Goal: Task Accomplishment & Management: Manage account settings

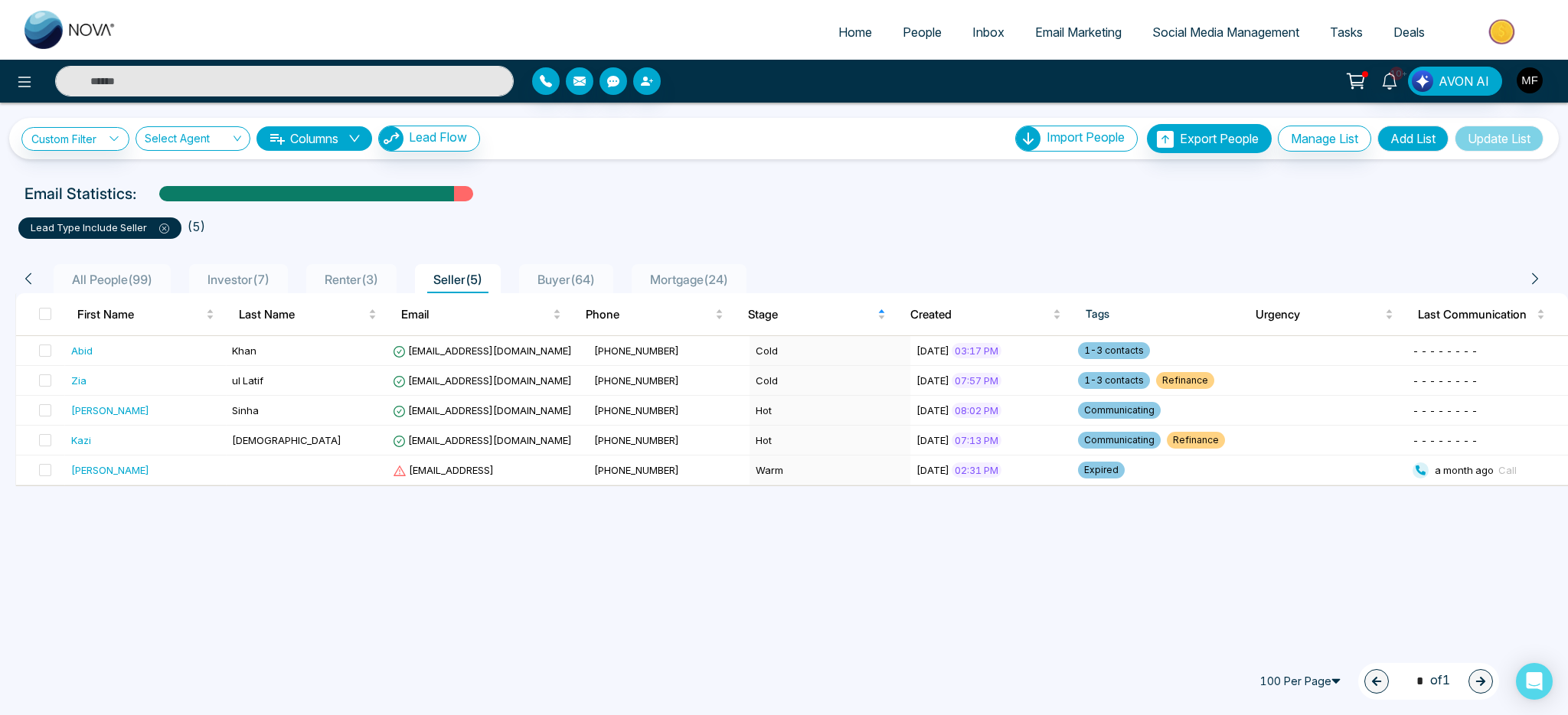
click at [351, 81] on input "text" at bounding box center [285, 80] width 458 height 31
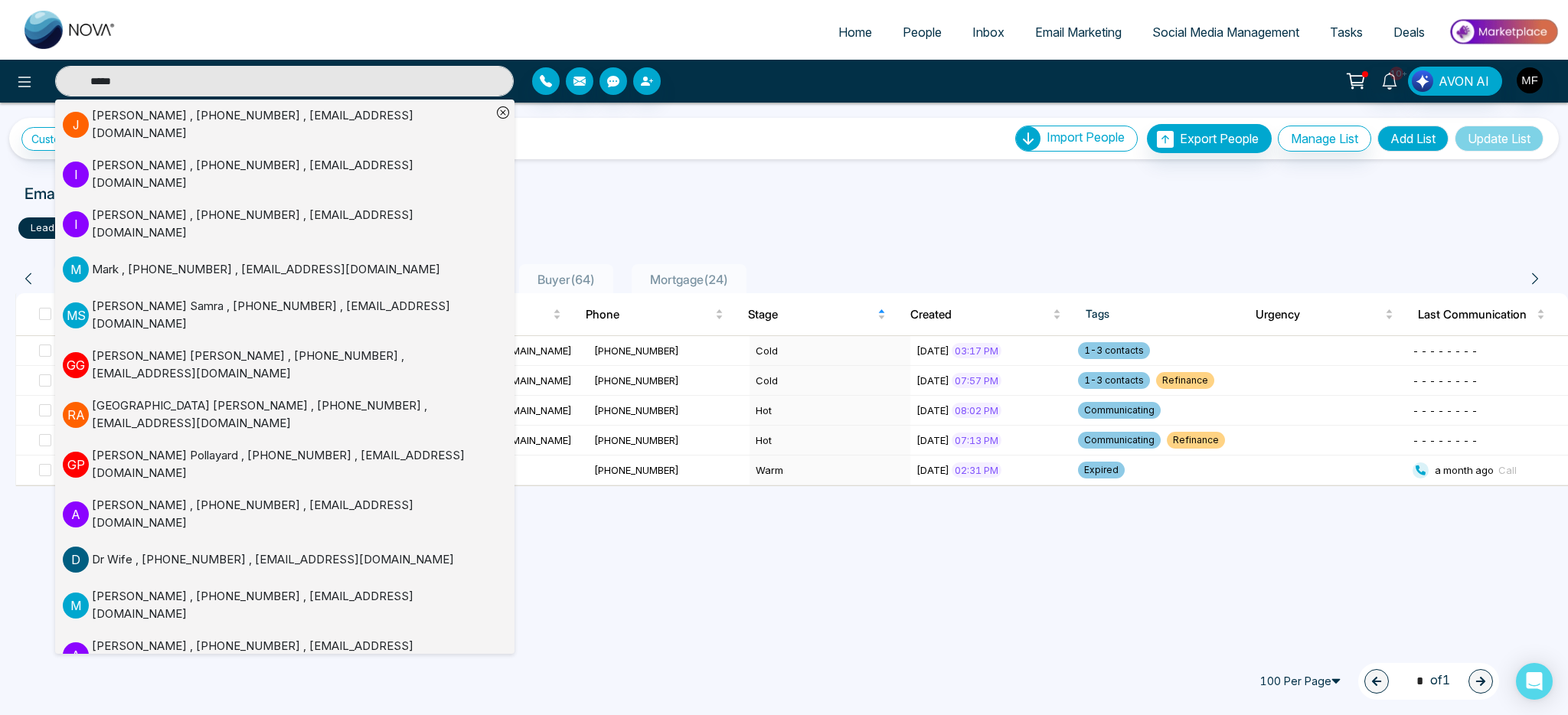
type input "*****"
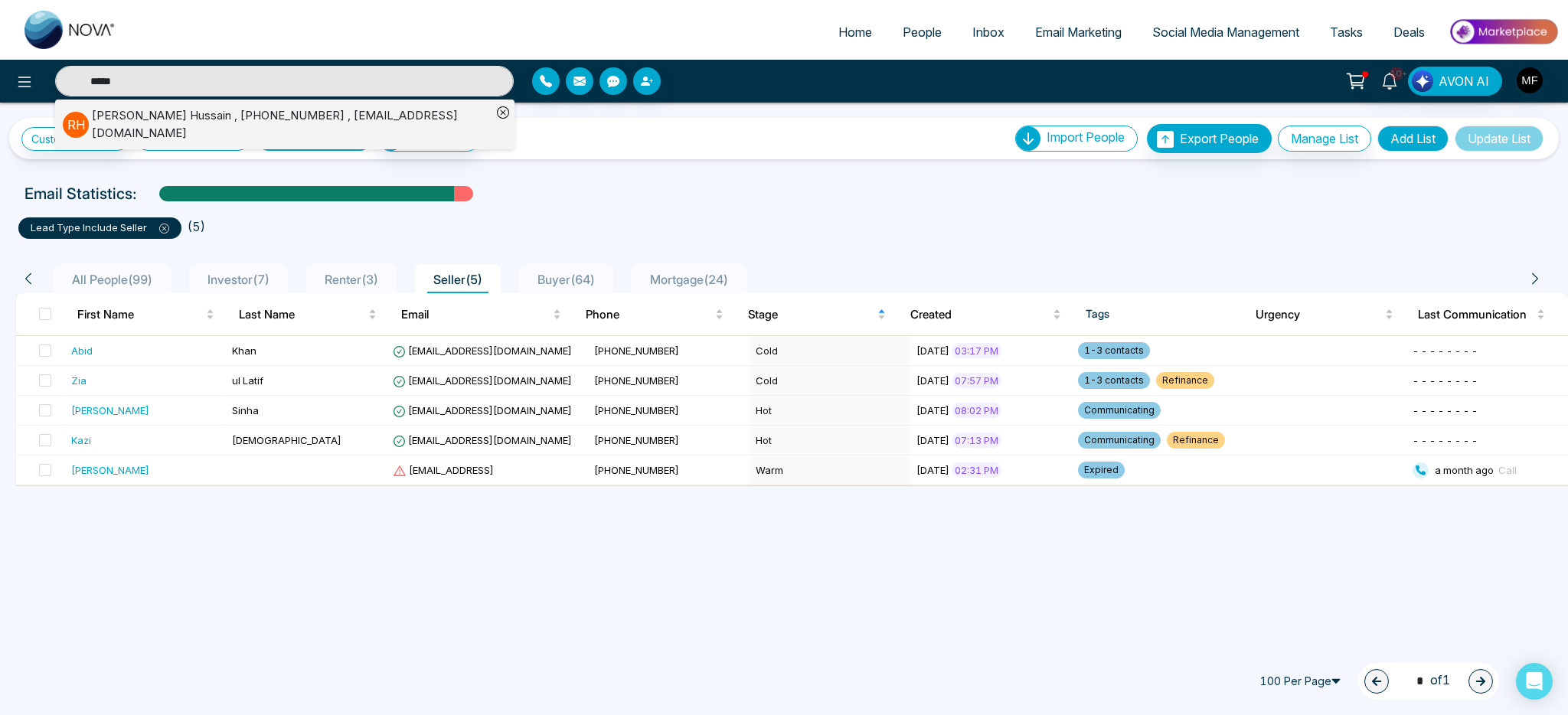
click at [206, 119] on div "[PERSON_NAME] , [PHONE_NUMBER] , [EMAIL_ADDRESS][DOMAIN_NAME]" at bounding box center [292, 124] width 400 height 35
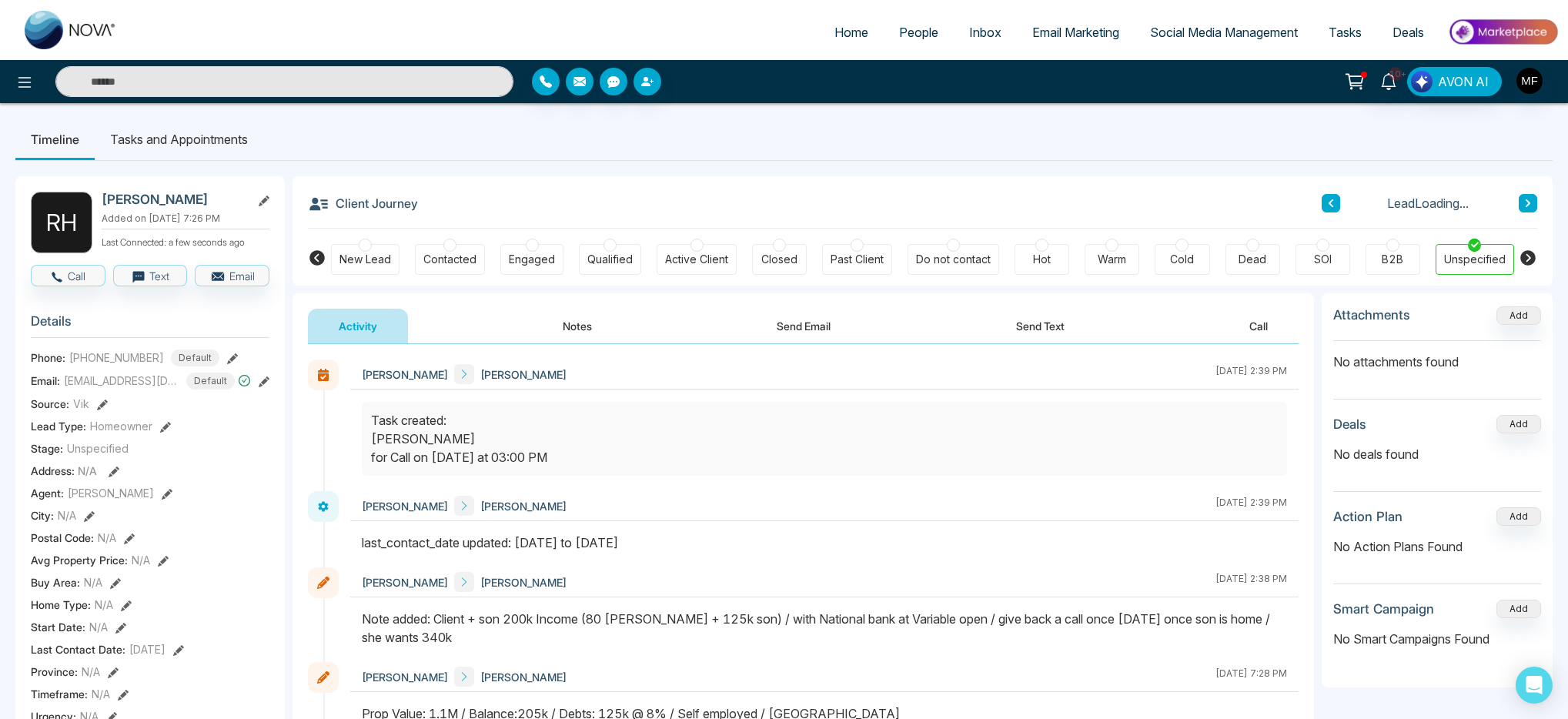
click at [563, 330] on button "Notes" at bounding box center [577, 326] width 91 height 35
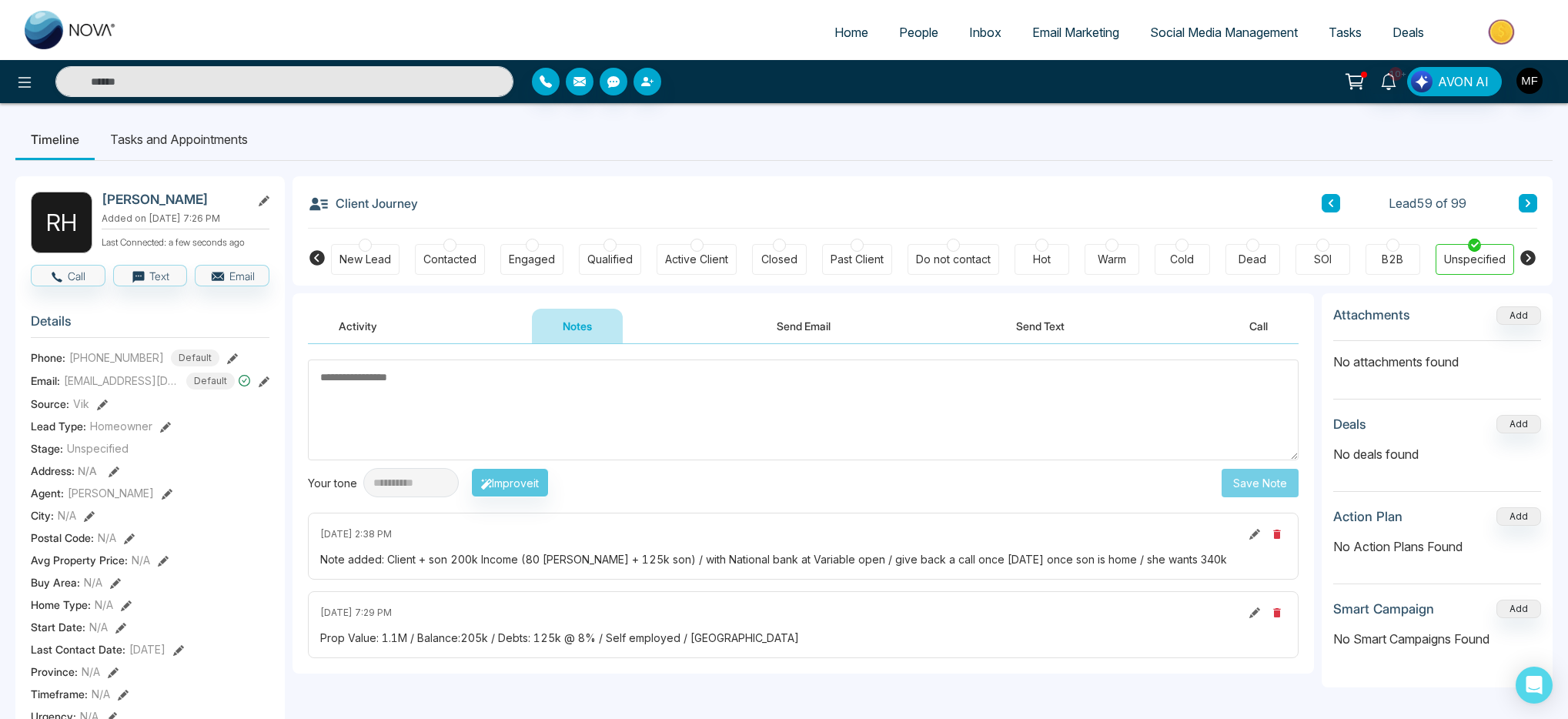
click at [204, 152] on li "Tasks and Appointments" at bounding box center [179, 140] width 169 height 42
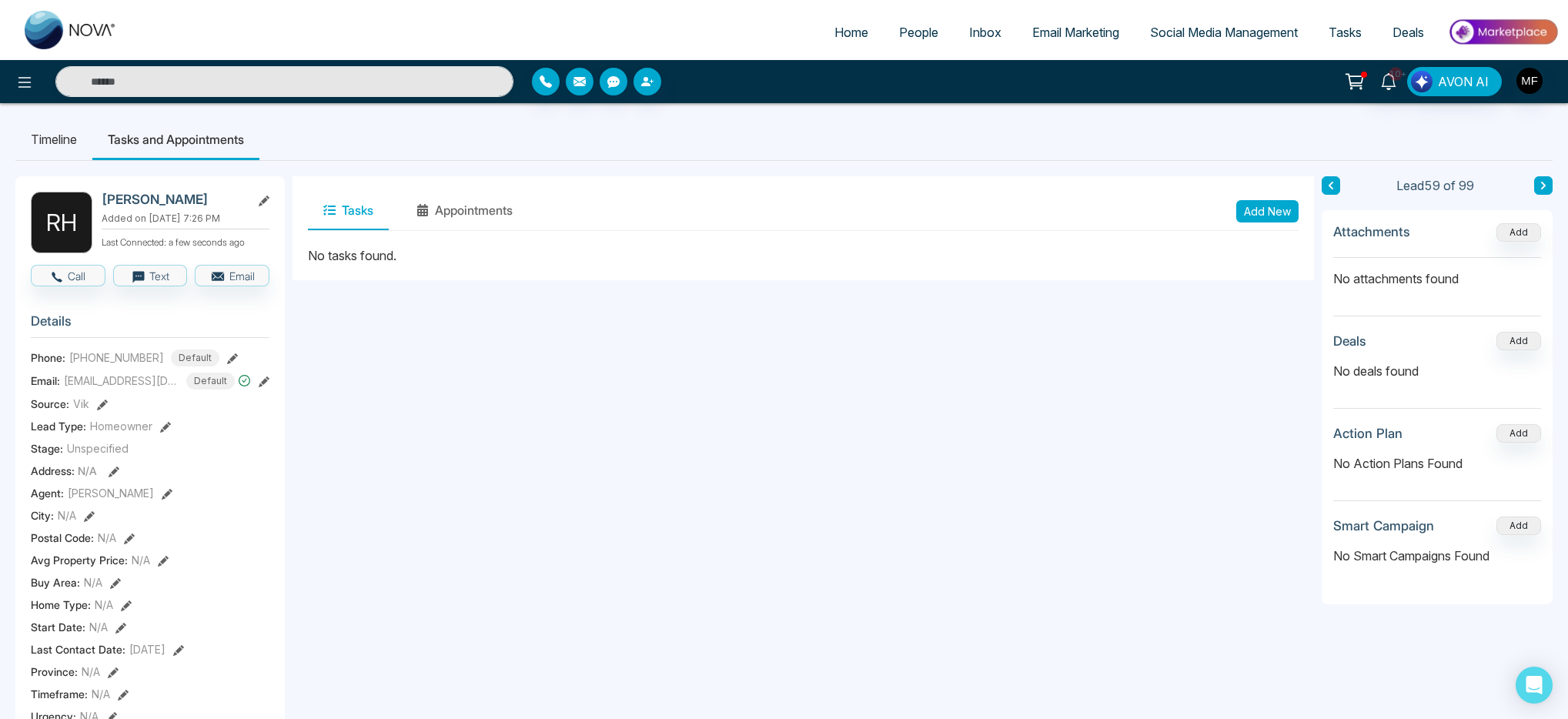
click at [81, 146] on li "Timeline" at bounding box center [53, 140] width 77 height 42
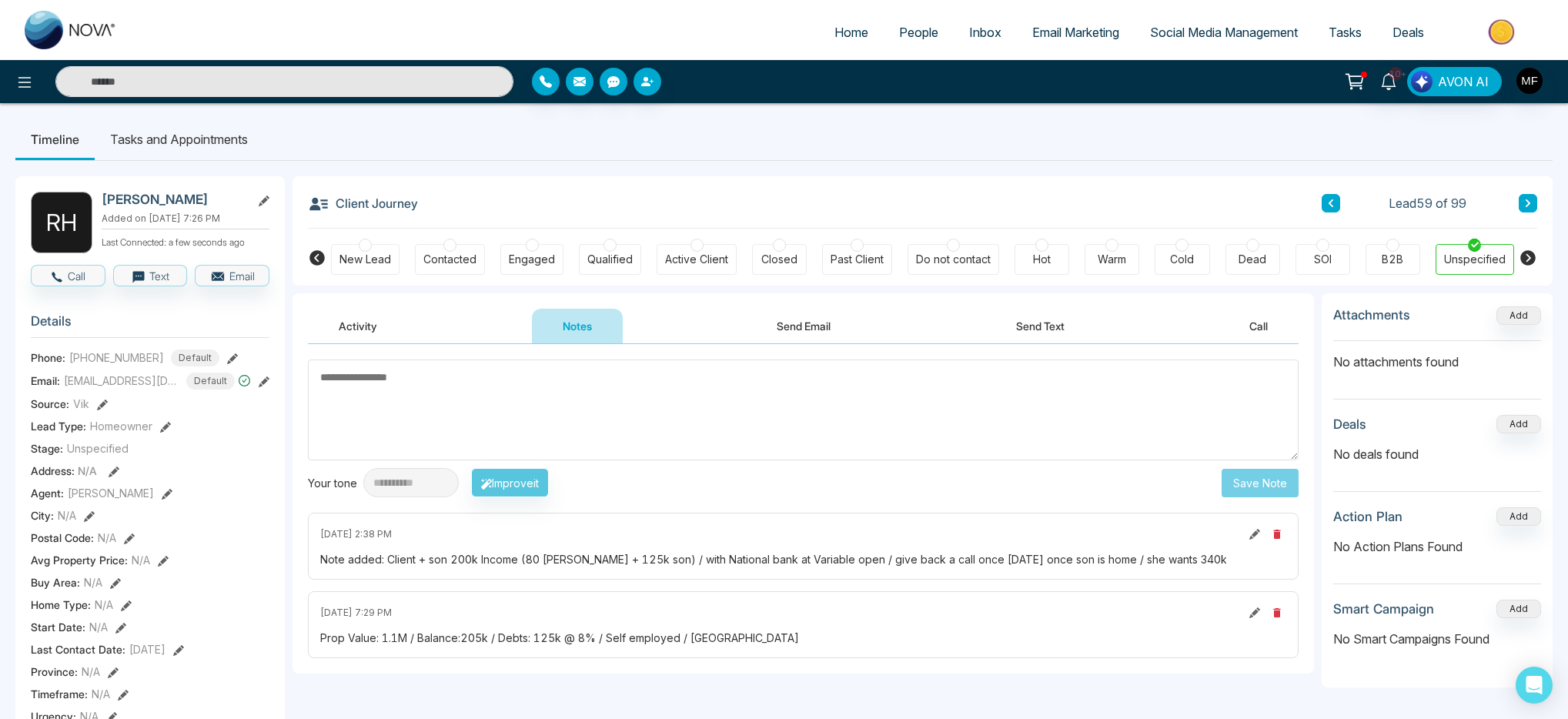
click at [1341, 157] on ul "Timeline Tasks and Appointments" at bounding box center [784, 140] width 1538 height 42
click at [223, 142] on li "Tasks and Appointments" at bounding box center [179, 140] width 169 height 42
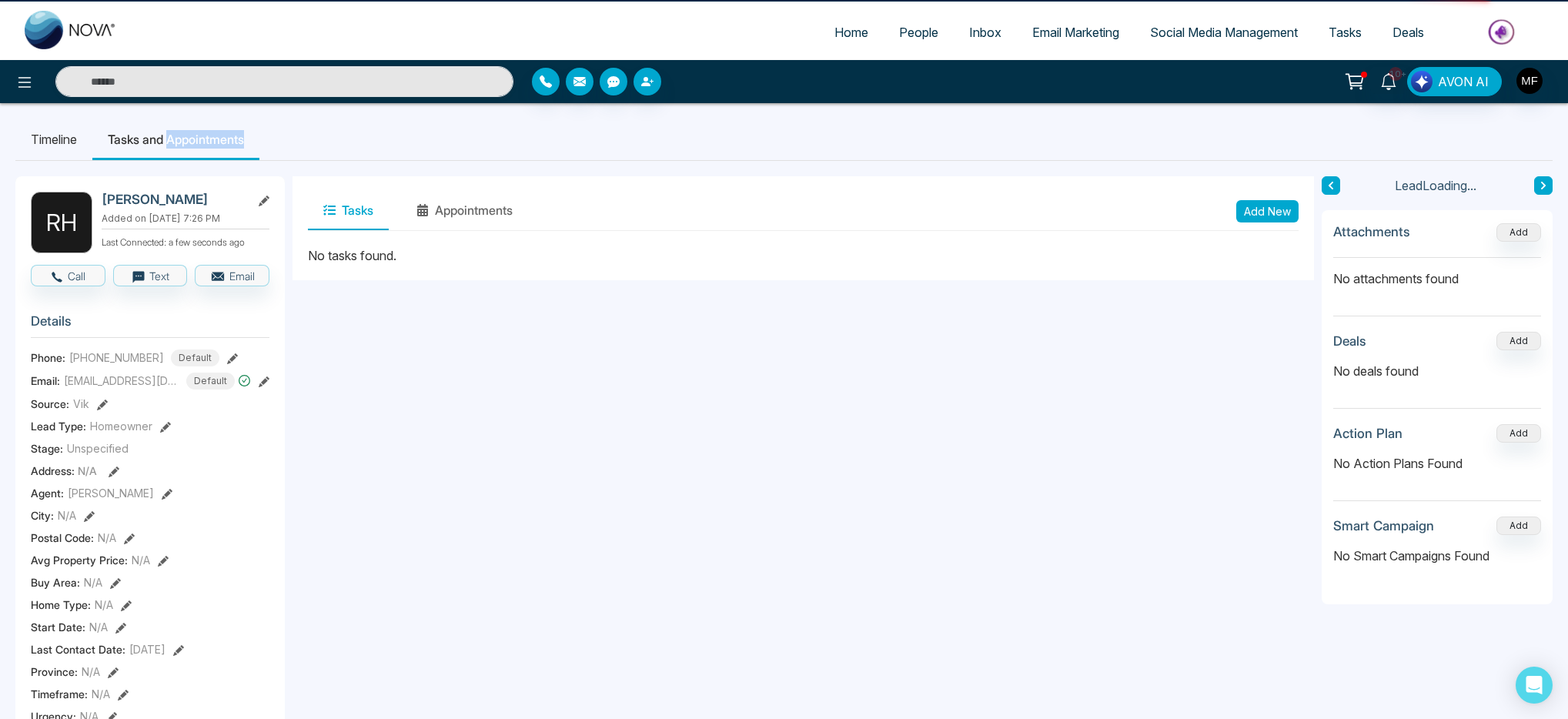
click at [223, 142] on li "Tasks and Appointments" at bounding box center [177, 140] width 168 height 42
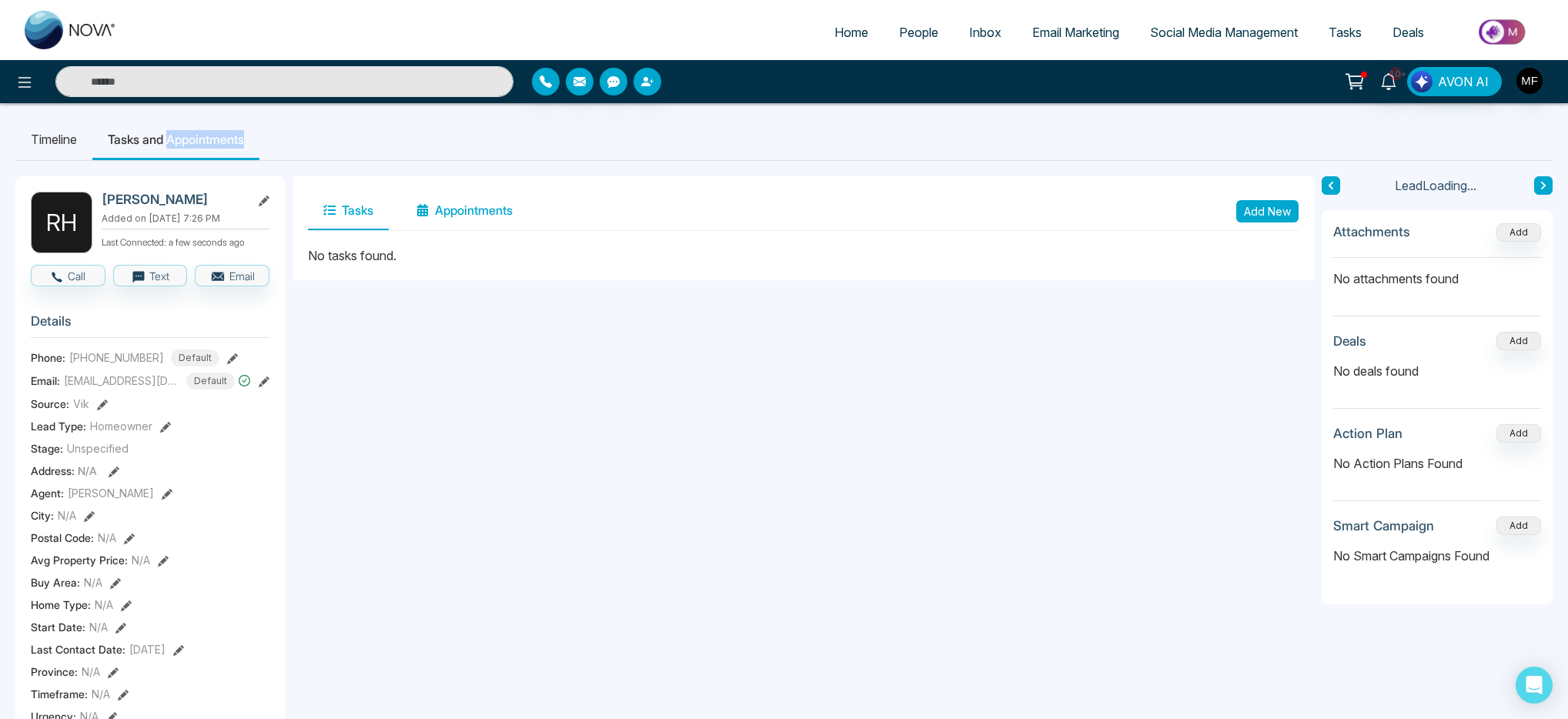
click at [471, 209] on button "Appointments" at bounding box center [464, 210] width 127 height 39
click at [1287, 208] on button "Add New" at bounding box center [1268, 211] width 63 height 22
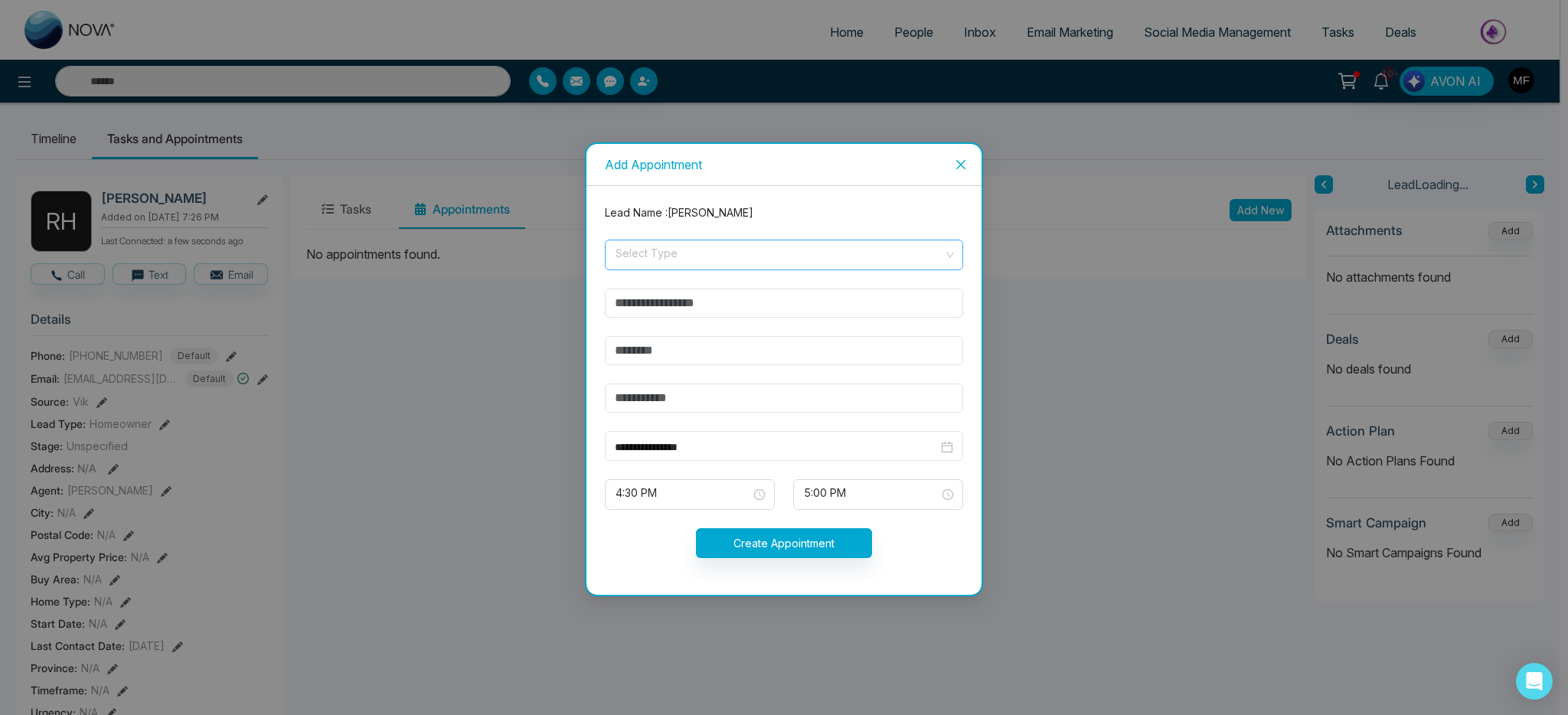
click at [684, 249] on input "search" at bounding box center [779, 251] width 329 height 23
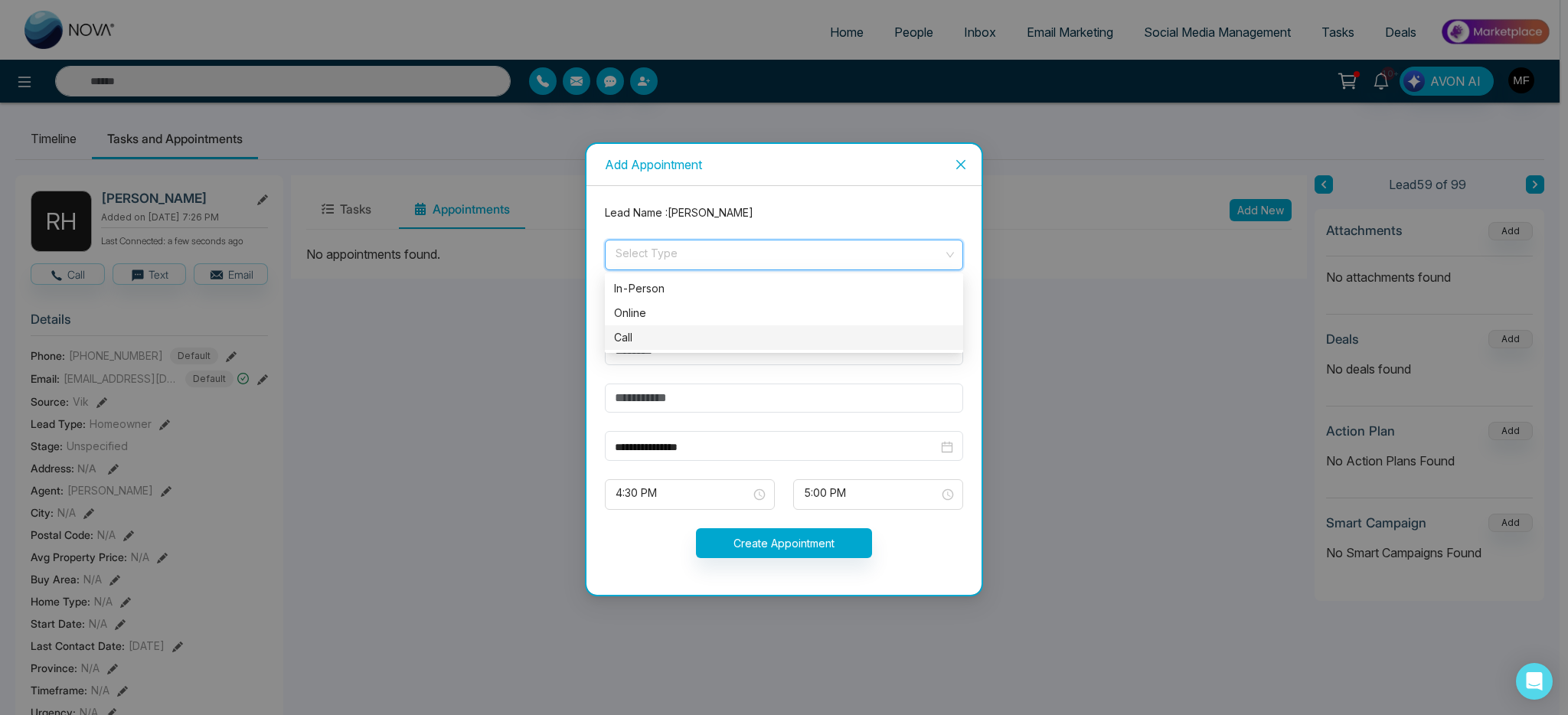
click at [516, 305] on div "**********" at bounding box center [784, 357] width 1568 height 715
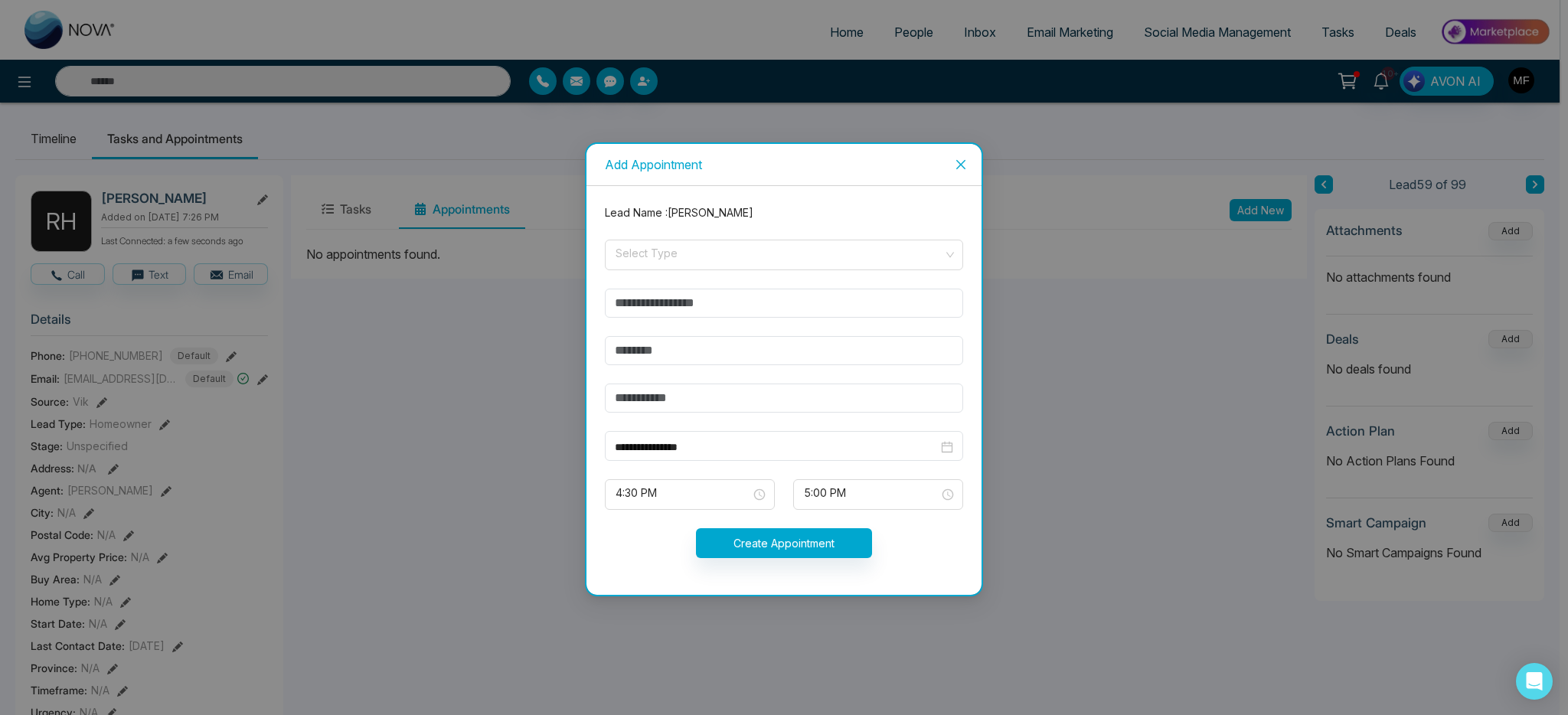
click at [967, 163] on span "Close" at bounding box center [961, 165] width 42 height 42
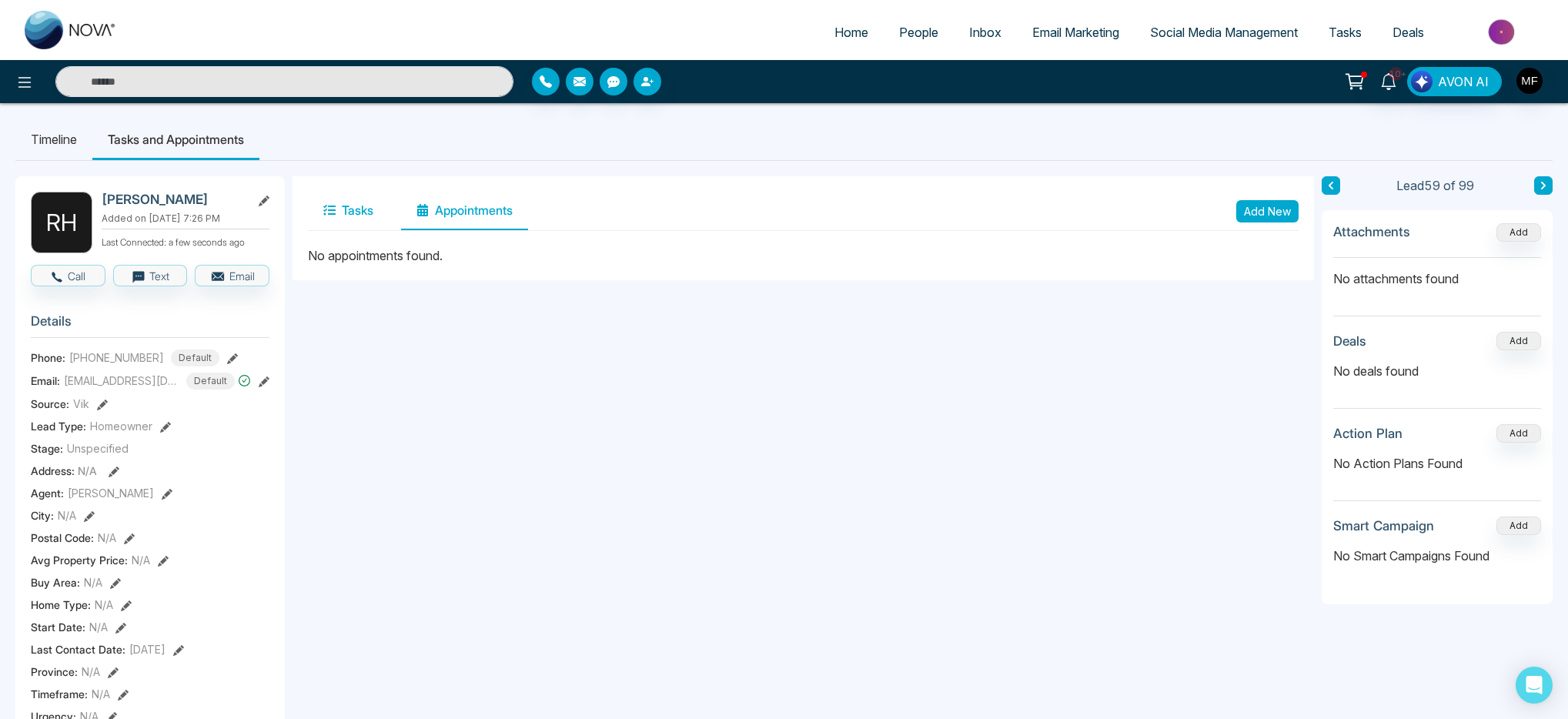
click at [358, 199] on button "Tasks" at bounding box center [348, 210] width 81 height 39
click at [1274, 214] on button "Add New" at bounding box center [1268, 211] width 63 height 22
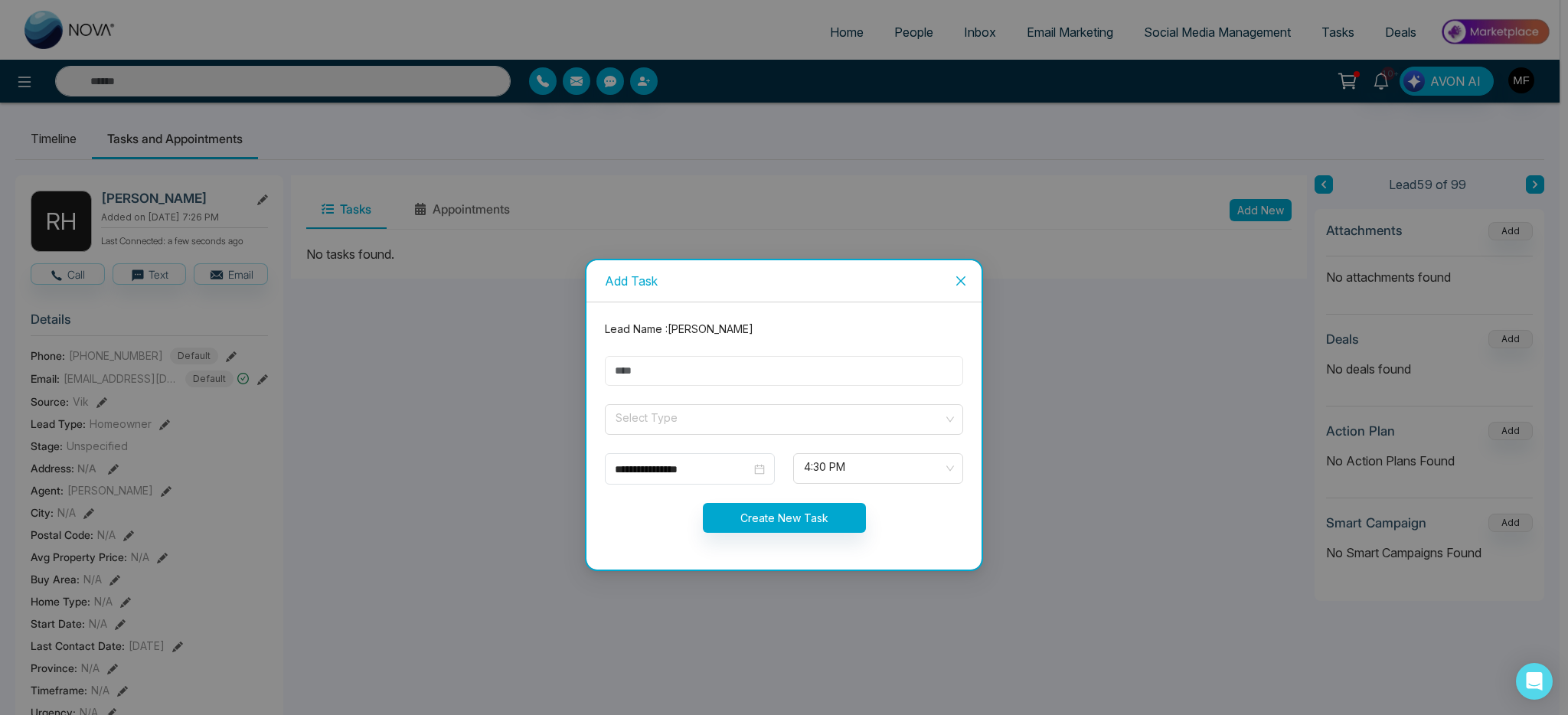
click at [682, 361] on input "text" at bounding box center [784, 371] width 358 height 30
type input "**********"
click at [687, 434] on form "**********" at bounding box center [784, 435] width 377 height 230
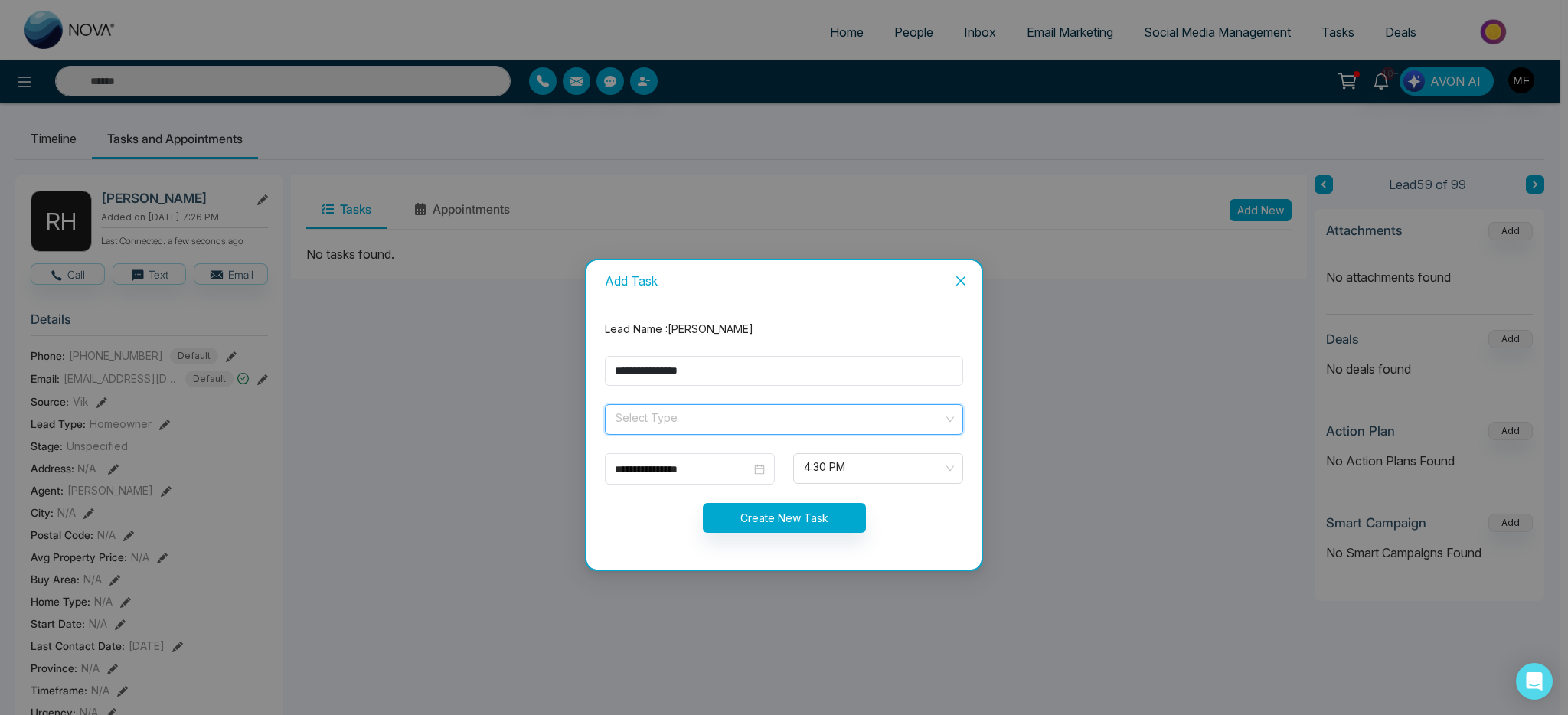
click at [693, 420] on input "search" at bounding box center [779, 416] width 329 height 23
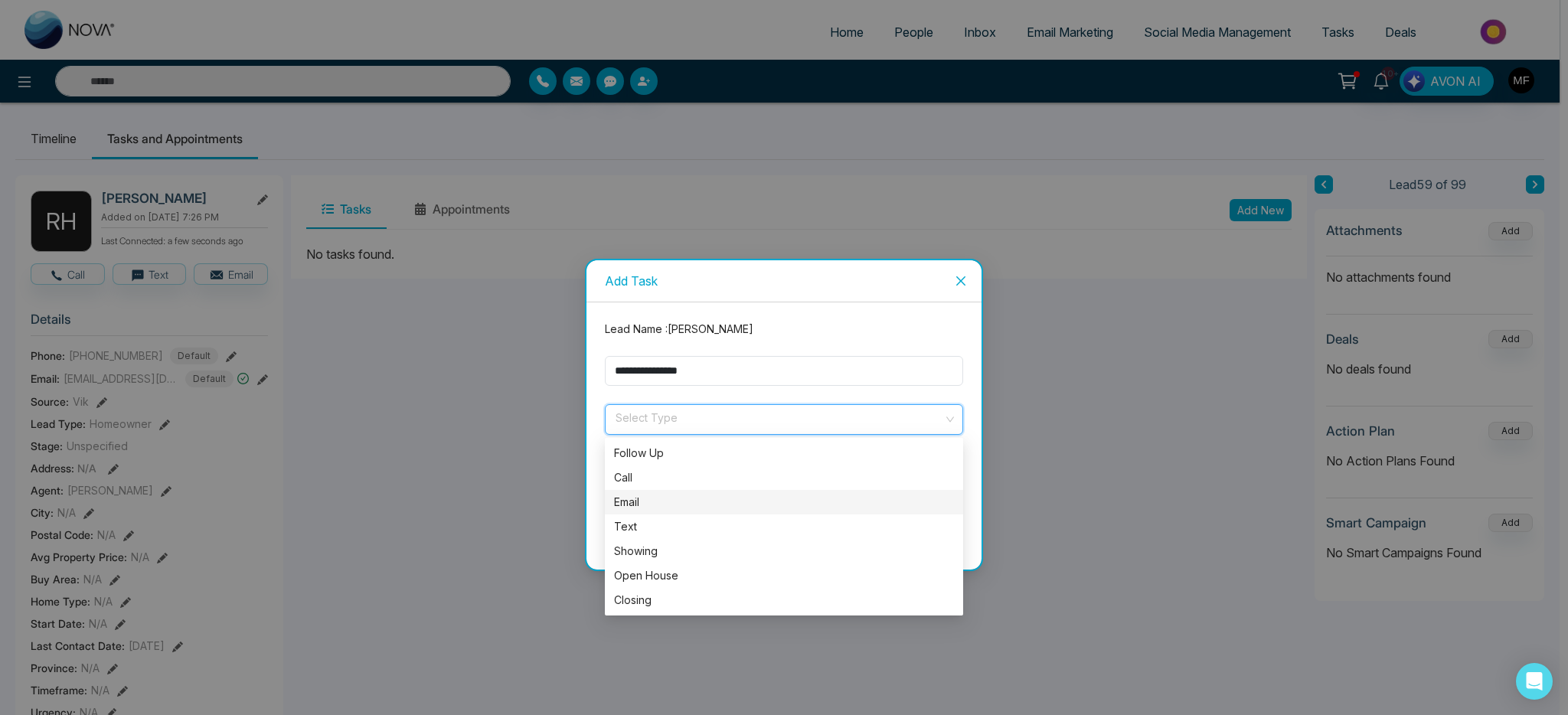
click at [686, 476] on div "Call" at bounding box center [784, 477] width 340 height 17
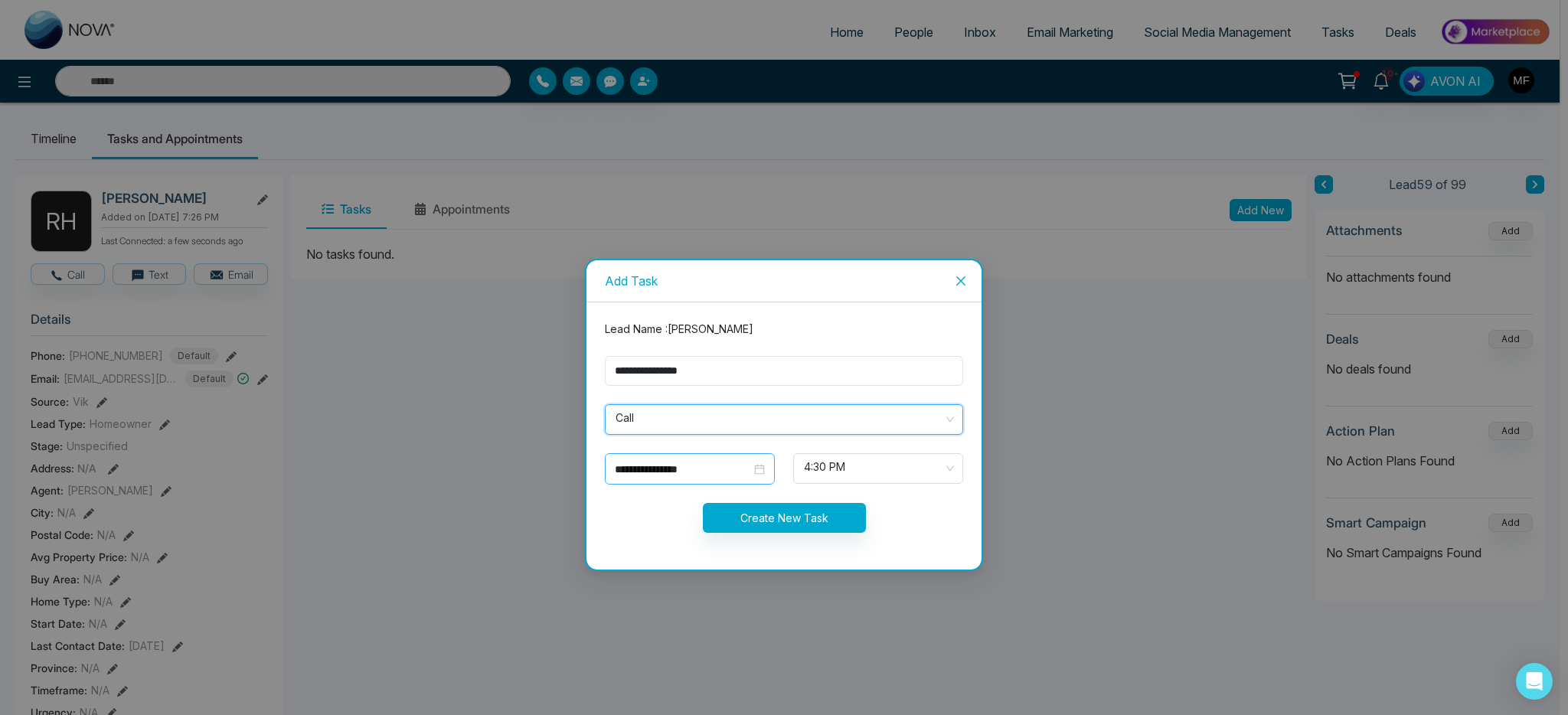
click at [698, 458] on div "**********" at bounding box center [689, 469] width 170 height 32
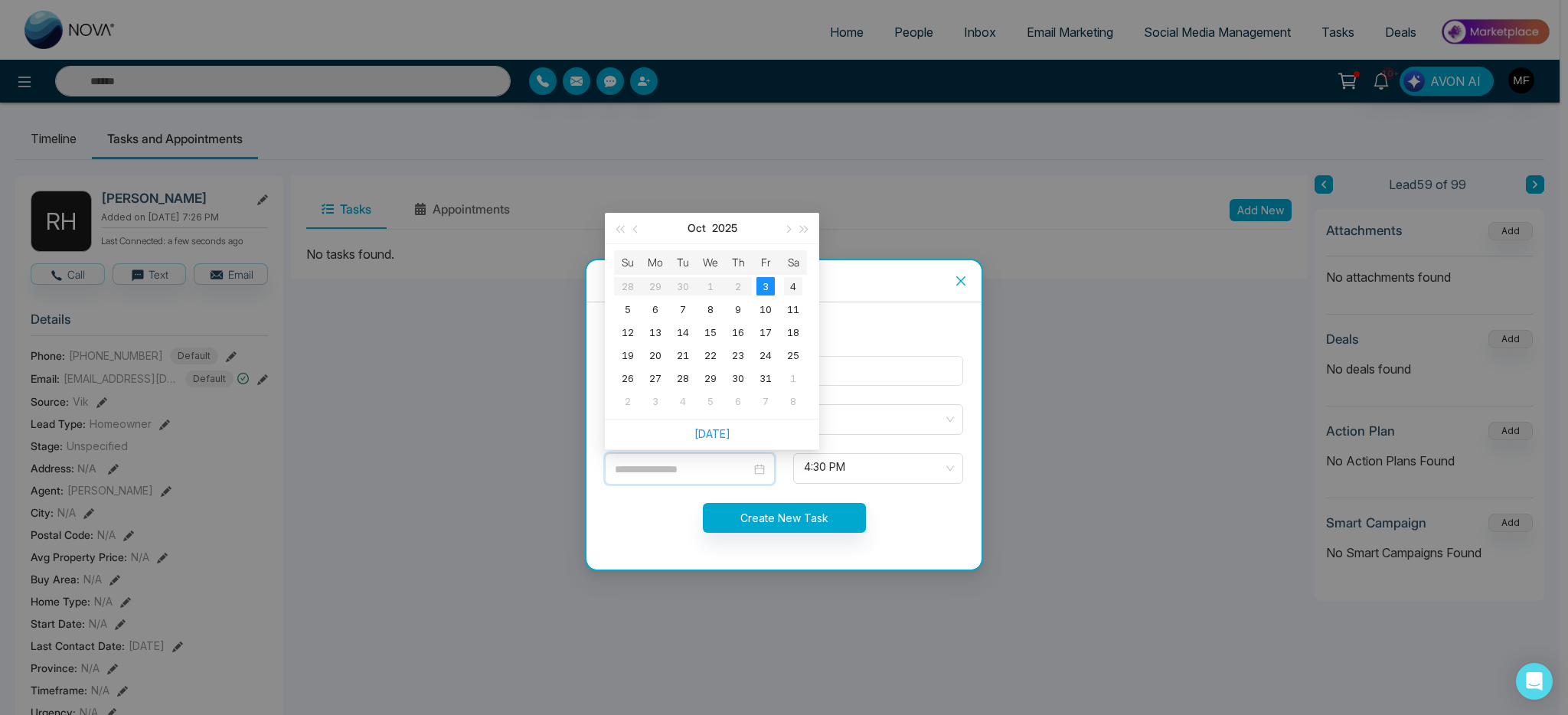
type input "**********"
click at [790, 286] on div "4" at bounding box center [792, 286] width 19 height 19
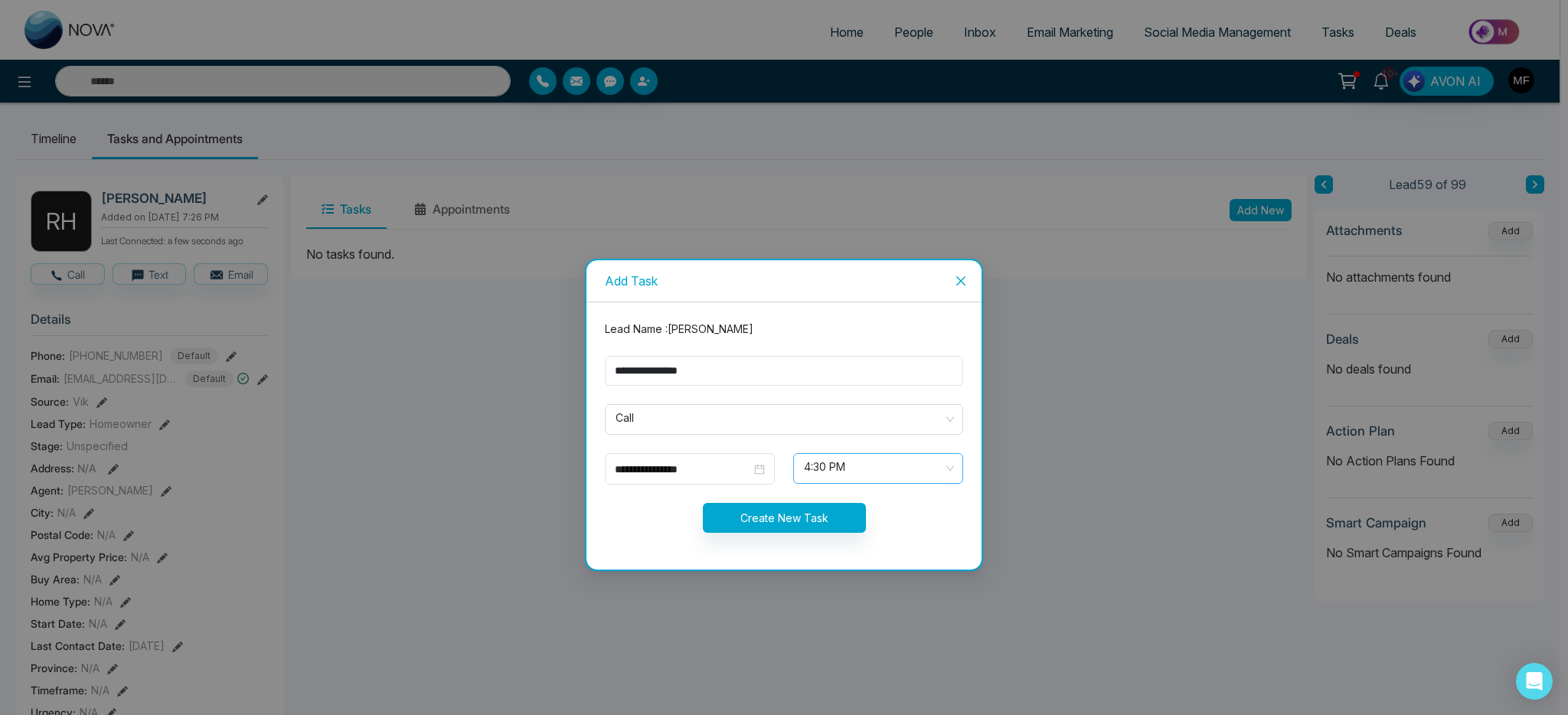
click at [844, 478] on span "4:30 PM" at bounding box center [879, 468] width 149 height 26
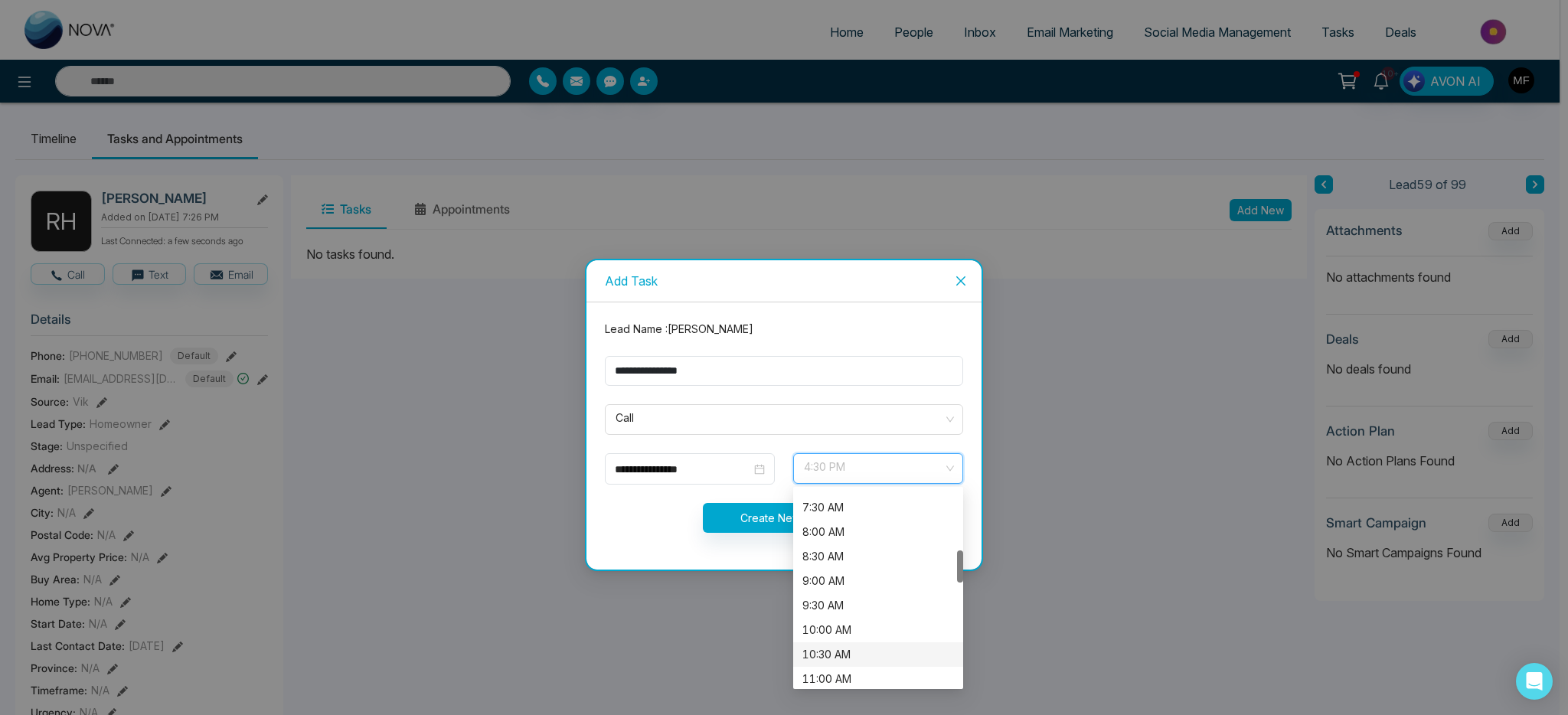
scroll to position [378, 0]
click at [851, 662] on div "11:00 AM" at bounding box center [878, 662] width 152 height 17
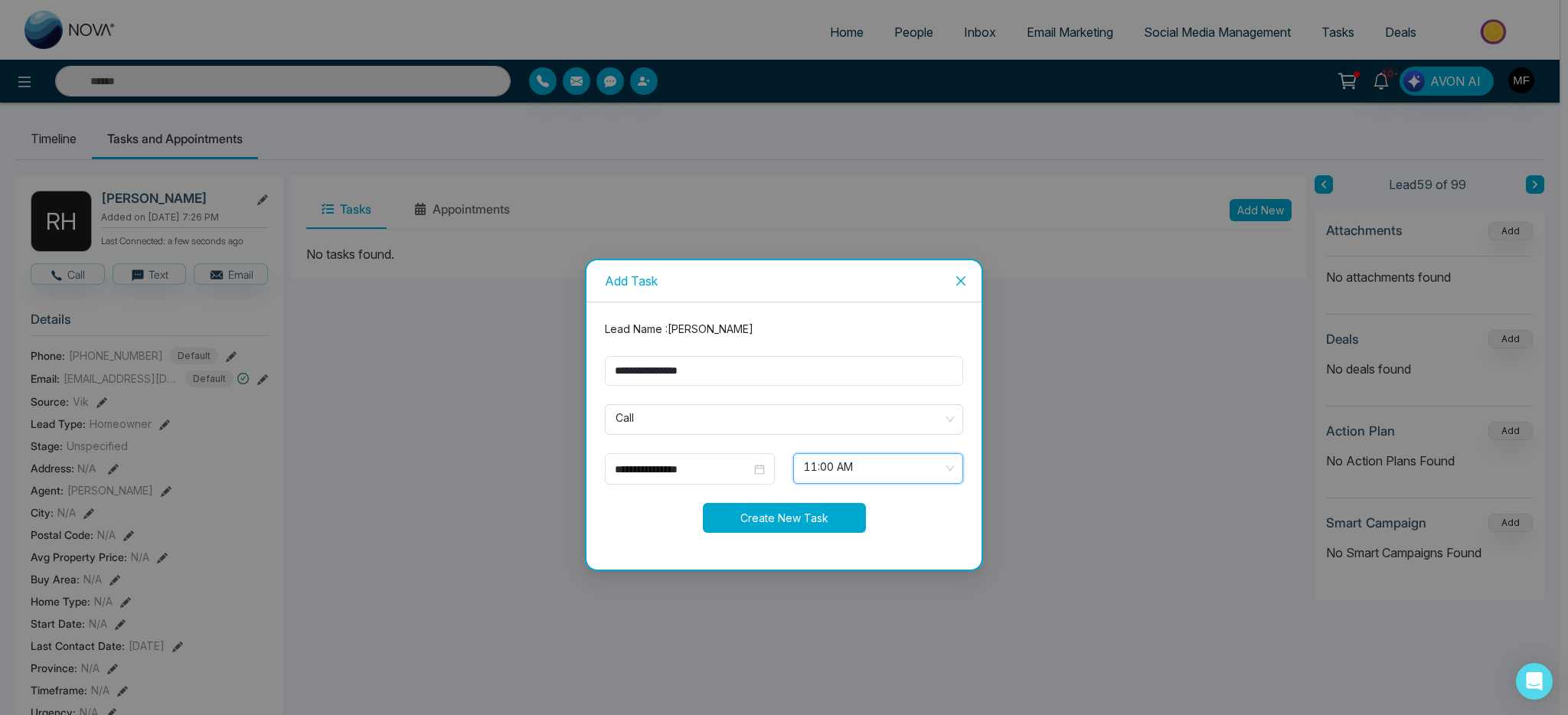
click at [822, 526] on button "Create New Task" at bounding box center [784, 518] width 163 height 30
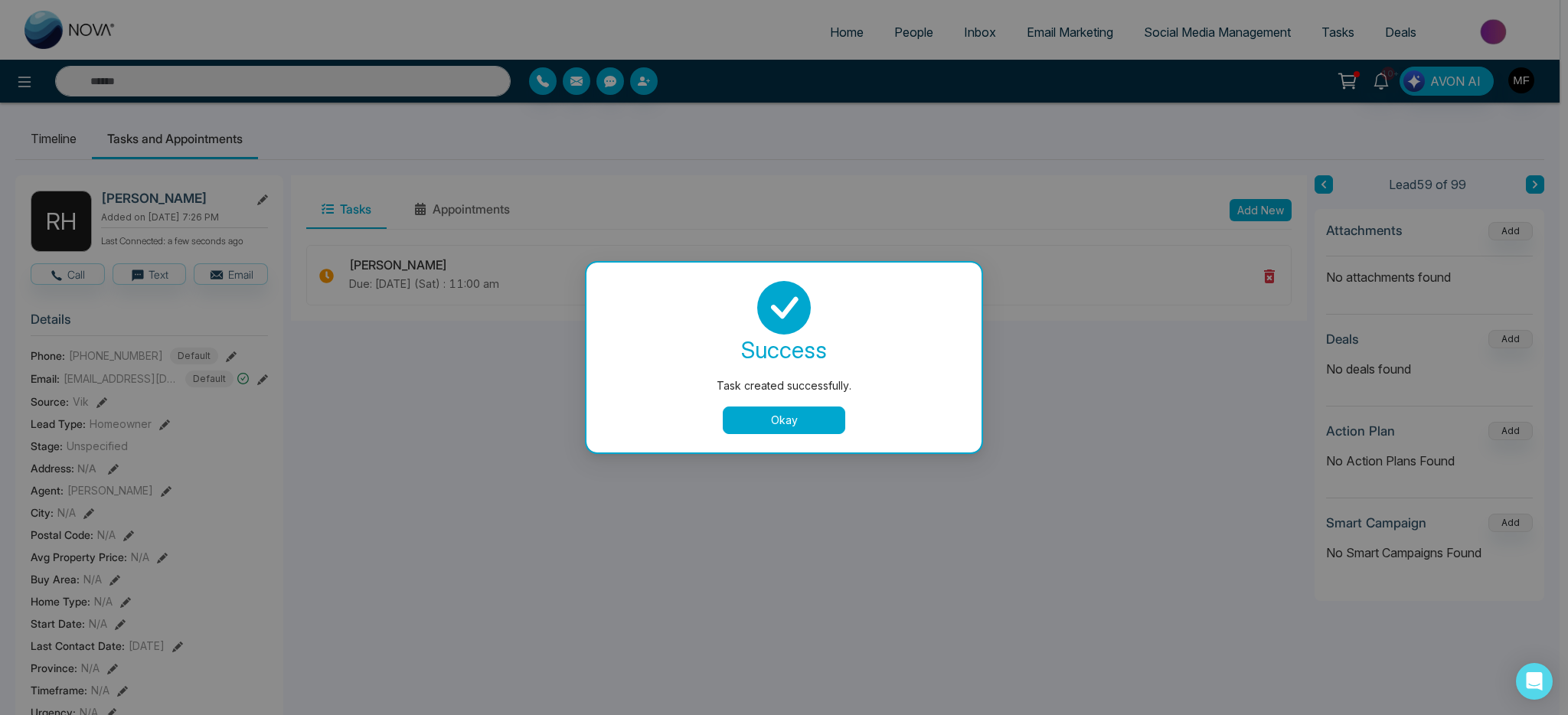
click at [793, 423] on button "Okay" at bounding box center [784, 420] width 123 height 28
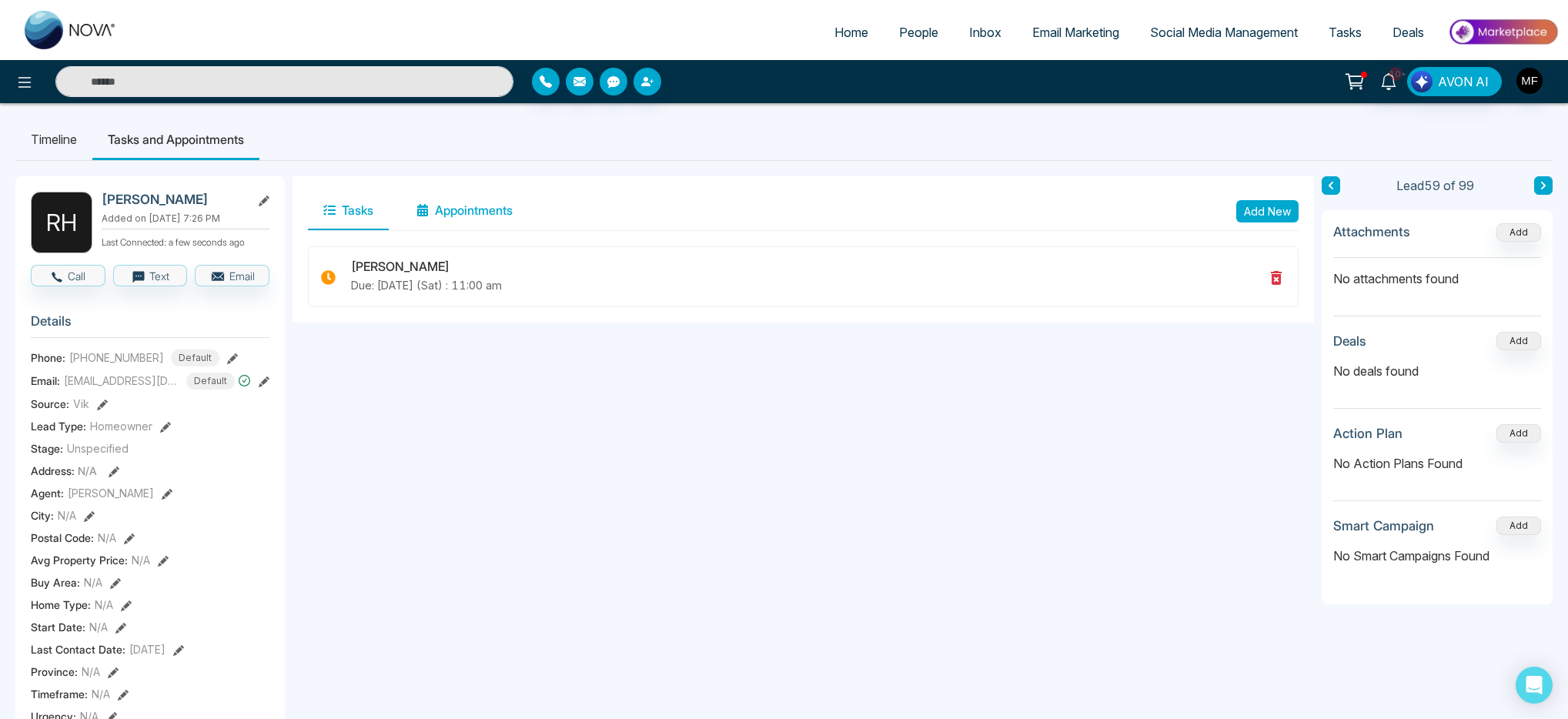
click at [484, 208] on button "Appointments" at bounding box center [464, 210] width 127 height 39
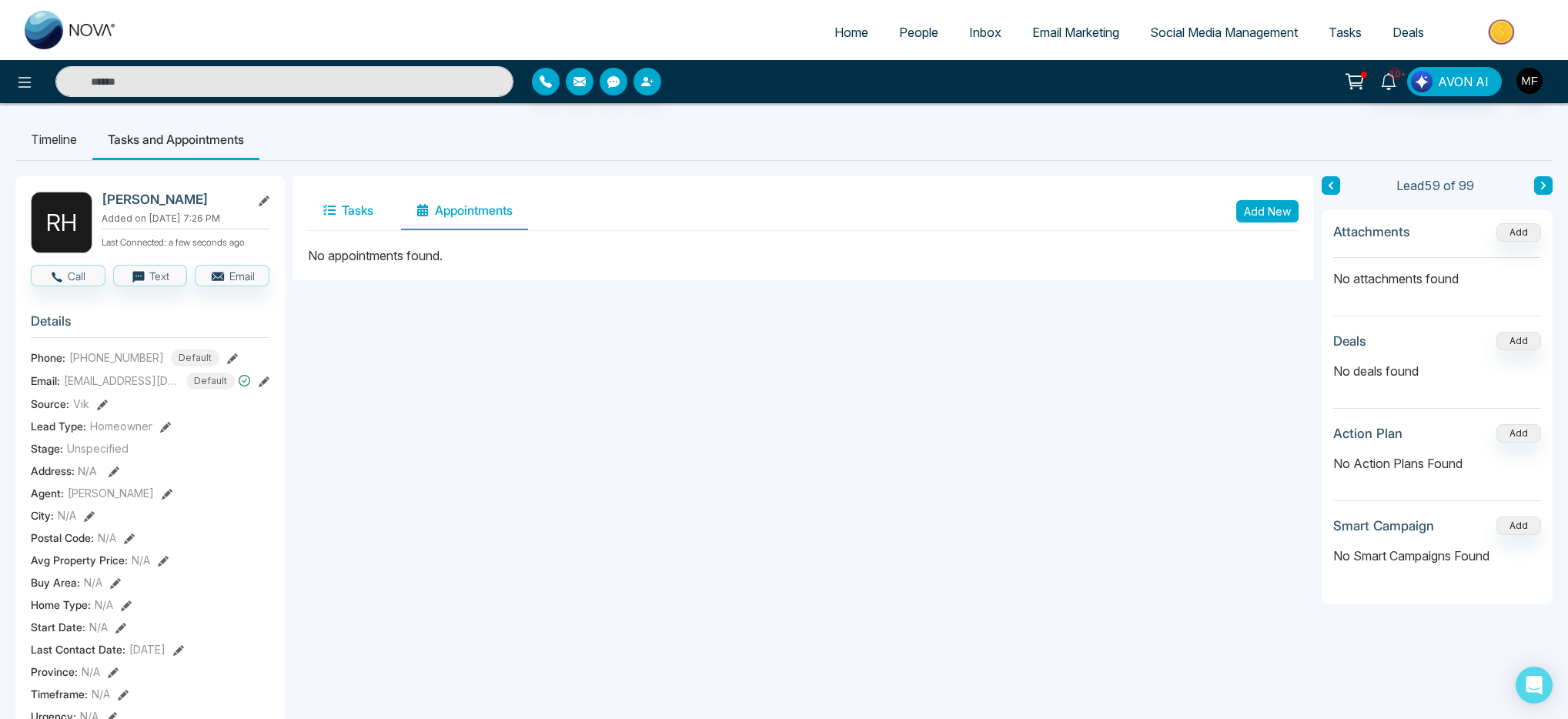
click at [346, 211] on button "Tasks" at bounding box center [348, 210] width 81 height 39
